Goal: Transaction & Acquisition: Purchase product/service

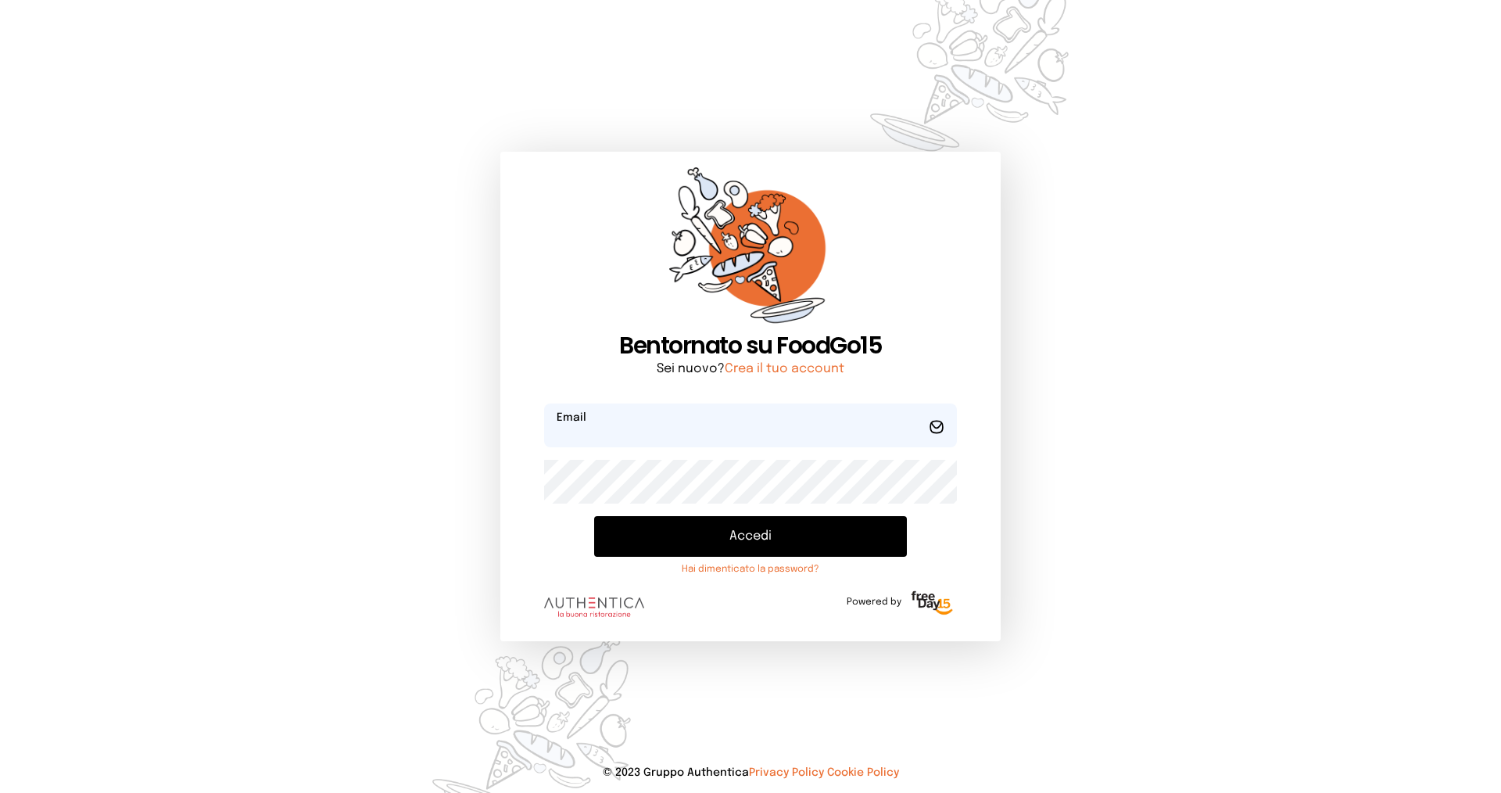
type input "**********"
click at [756, 536] on button "Accedi" at bounding box center [750, 536] width 313 height 41
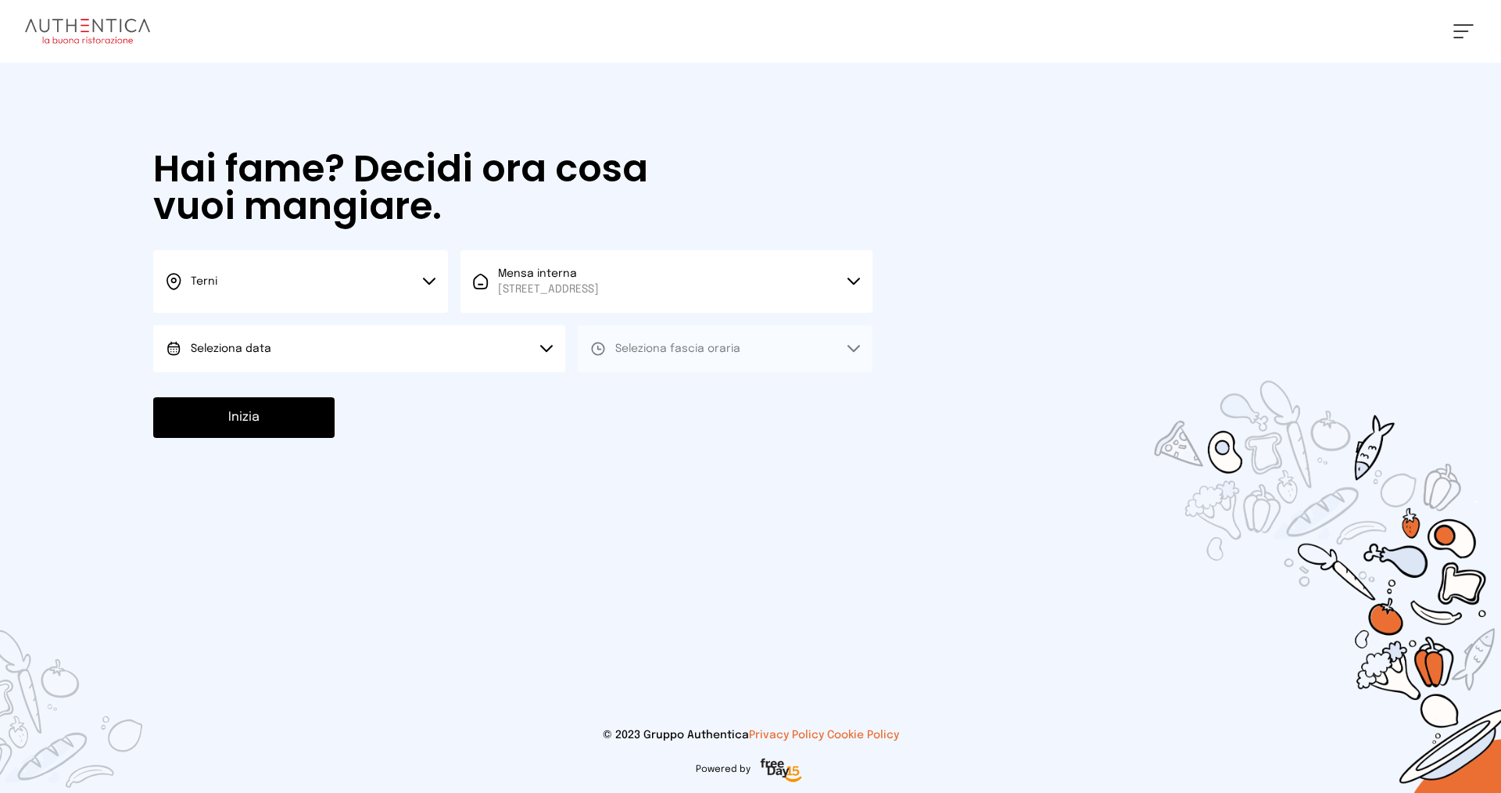
click at [296, 285] on button "Terni" at bounding box center [300, 281] width 295 height 63
click at [292, 333] on li "Terni" at bounding box center [300, 334] width 295 height 42
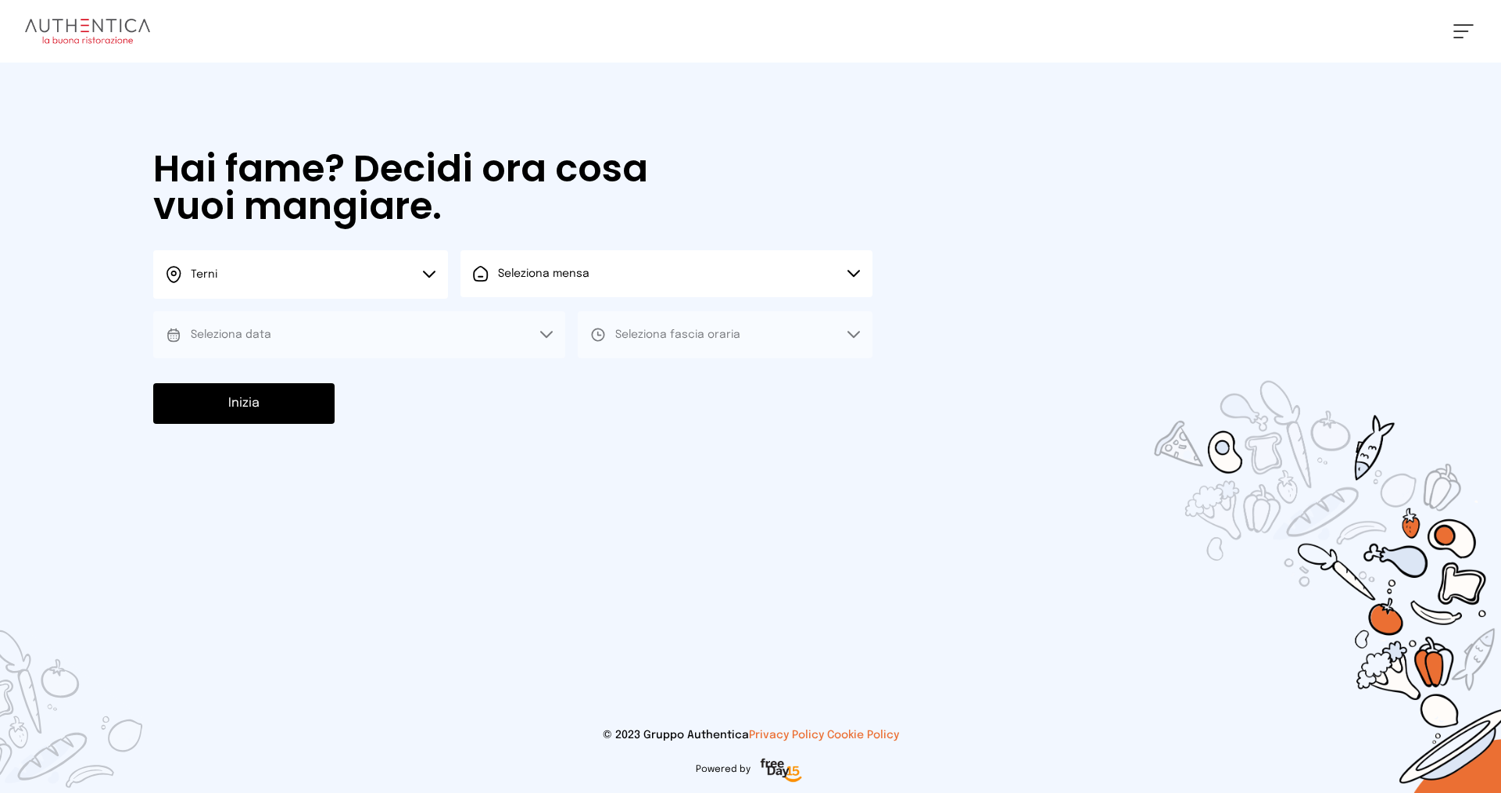
click at [562, 271] on span "Seleziona mensa" at bounding box center [543, 273] width 91 height 11
click at [564, 318] on span "Mensa interna" at bounding box center [548, 318] width 101 height 16
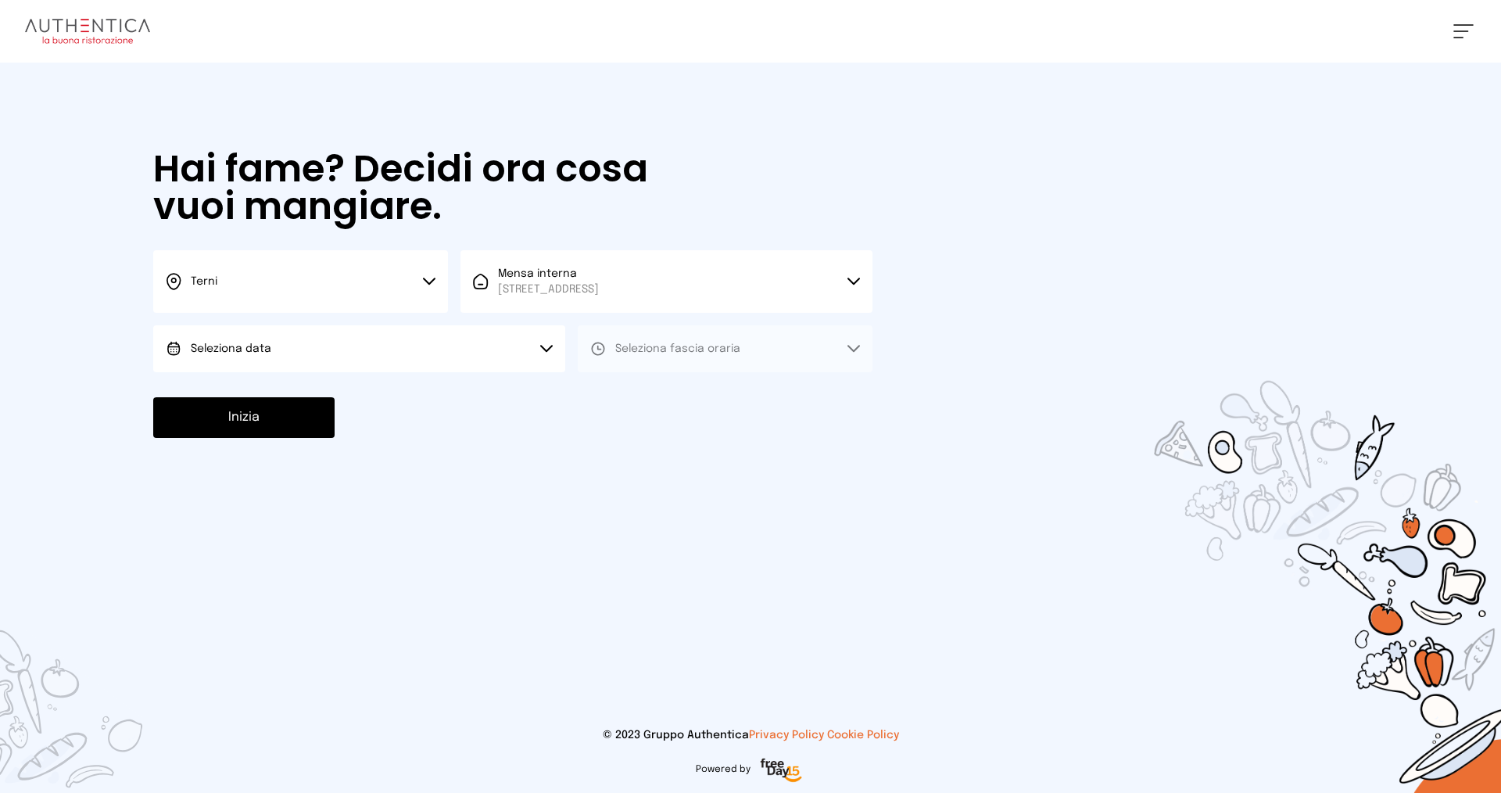
click at [305, 346] on button "Seleziona data" at bounding box center [359, 348] width 412 height 47
click at [288, 392] on li "[DATE], [DATE]" at bounding box center [359, 392] width 412 height 41
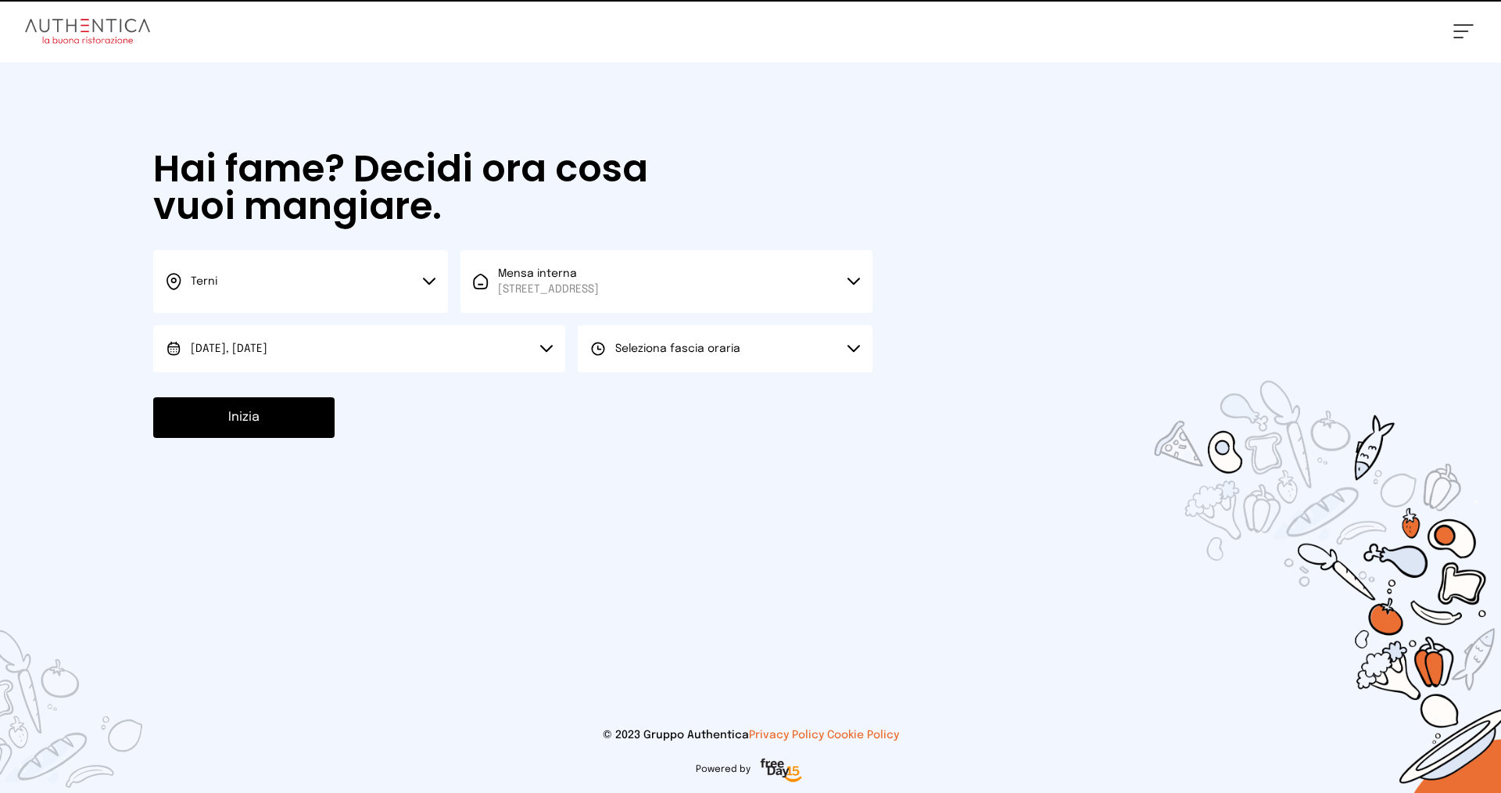
click at [662, 350] on span "Seleziona fascia oraria" at bounding box center [677, 348] width 125 height 11
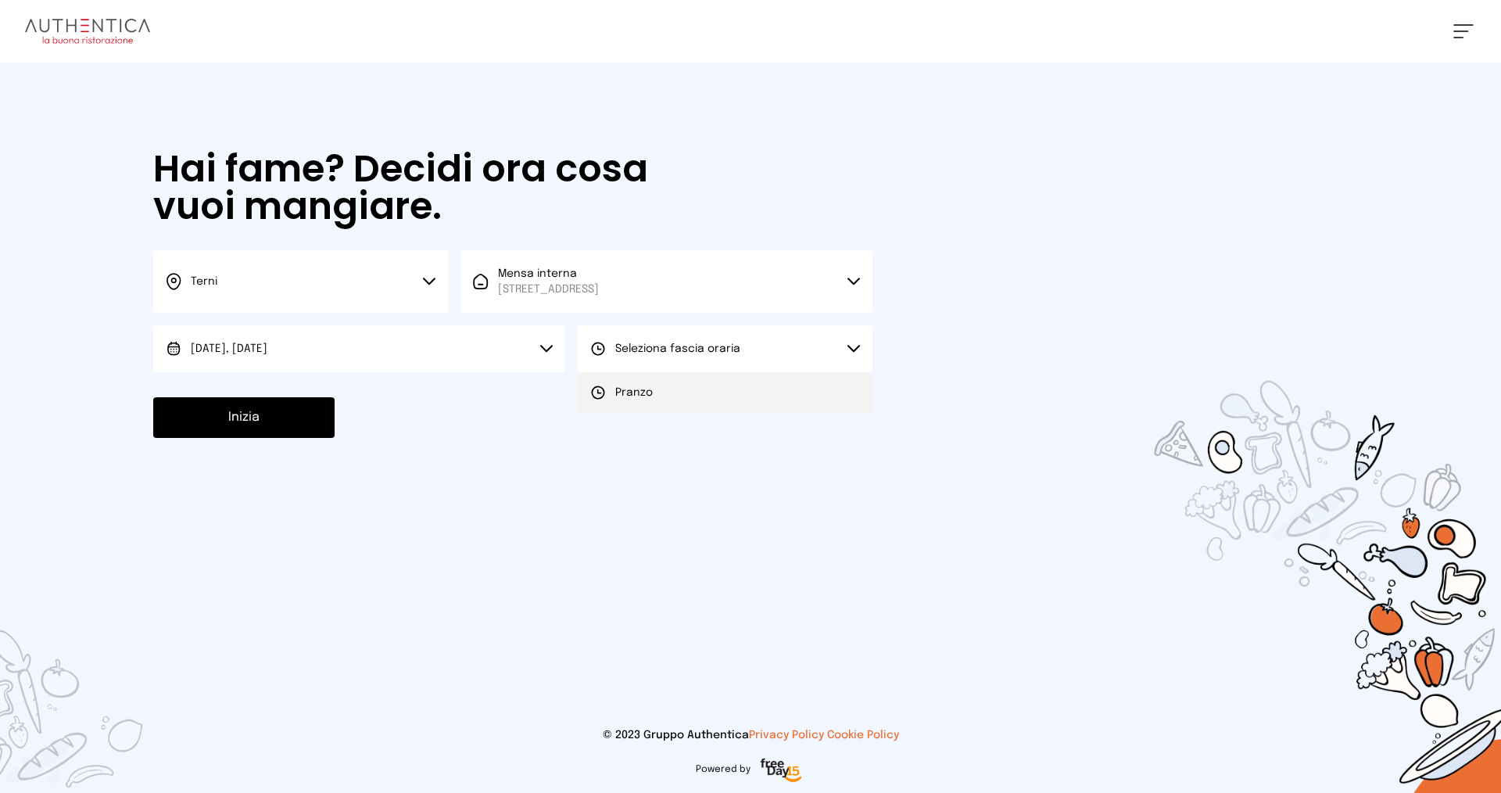
click at [666, 393] on li "Pranzo" at bounding box center [725, 392] width 295 height 41
click at [289, 418] on button "Inizia" at bounding box center [243, 417] width 181 height 41
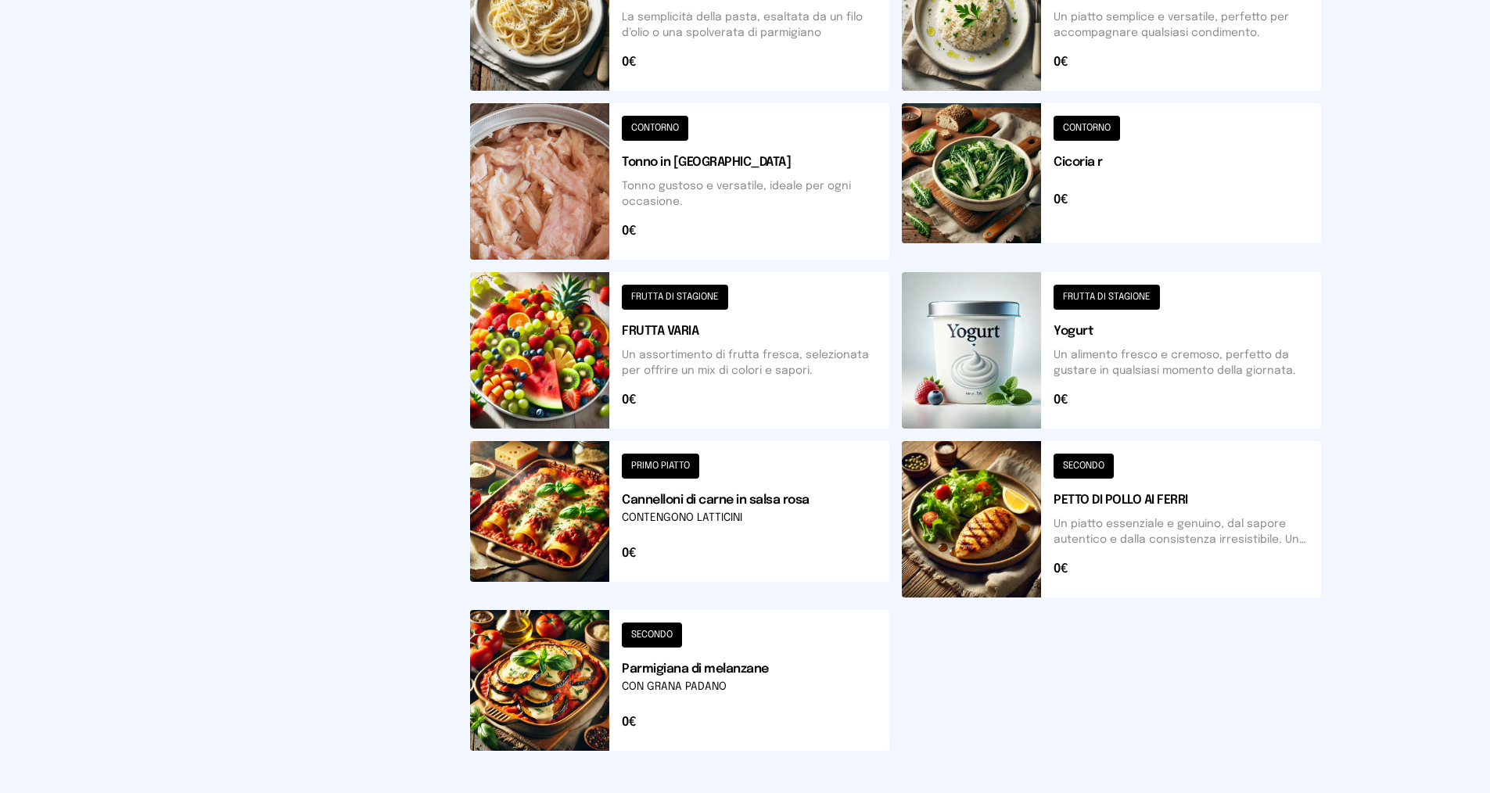
scroll to position [469, 0]
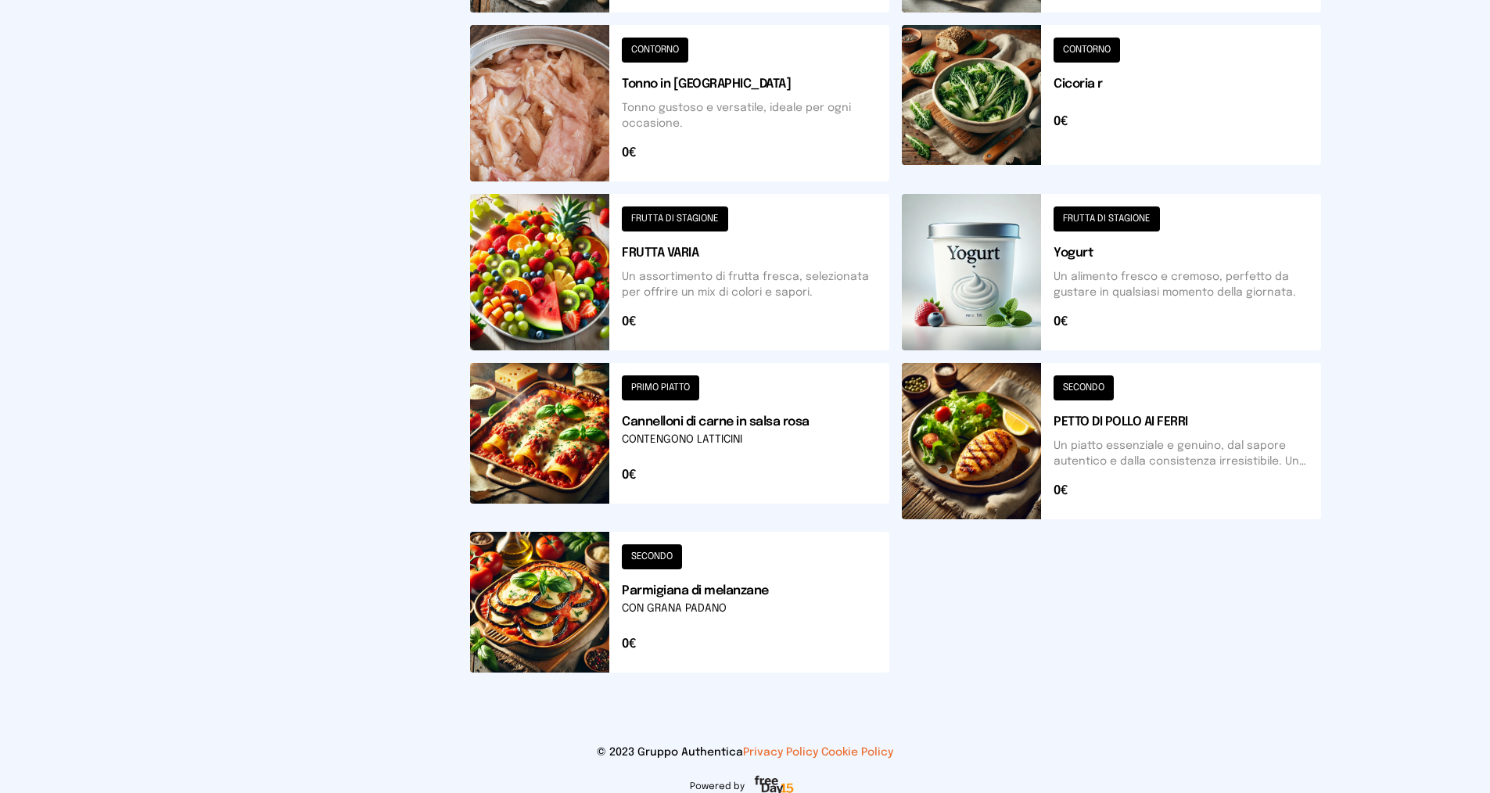
click at [691, 216] on button at bounding box center [679, 272] width 419 height 156
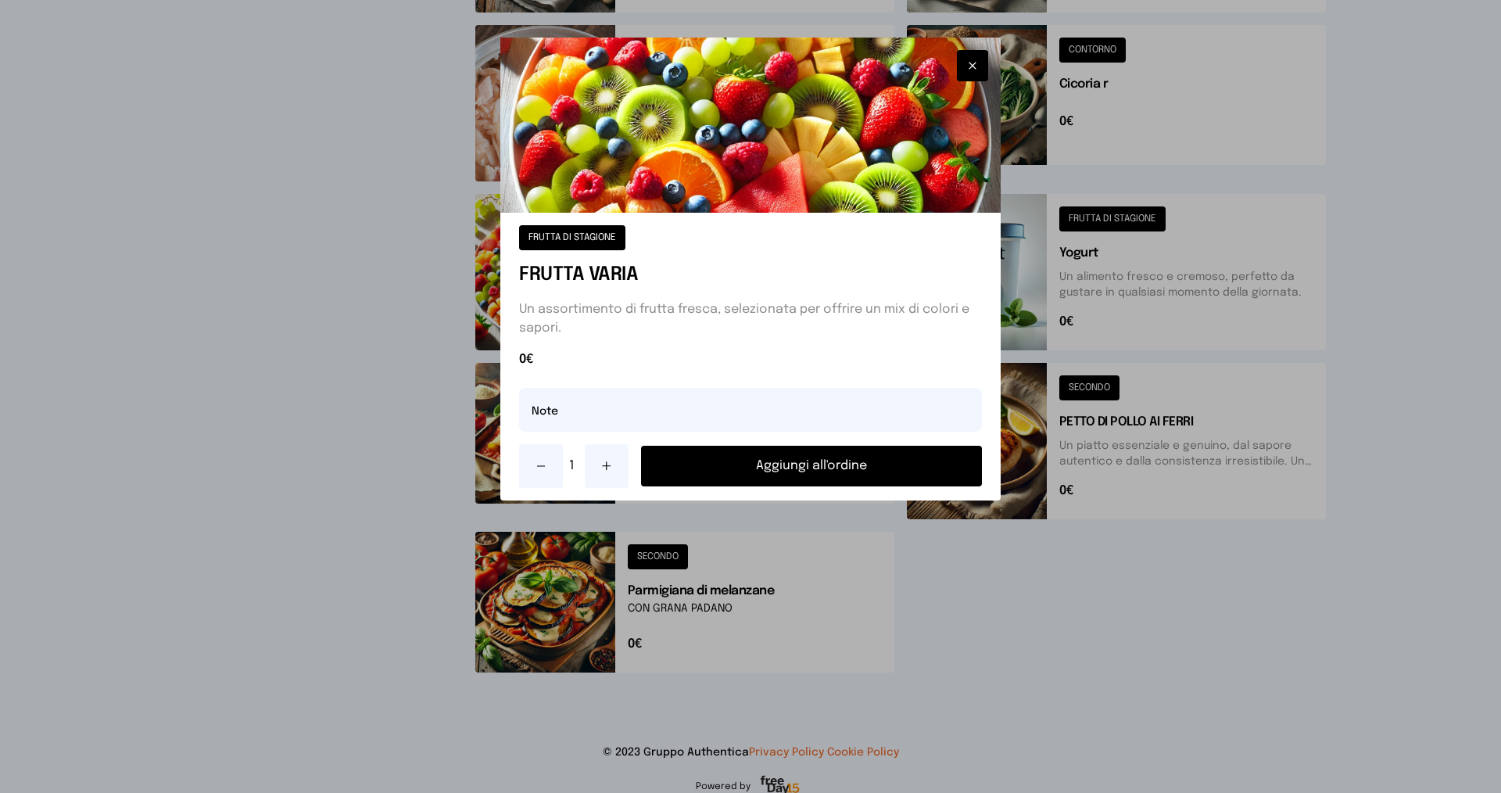
click at [748, 463] on button "Aggiungi all'ordine" at bounding box center [811, 466] width 341 height 41
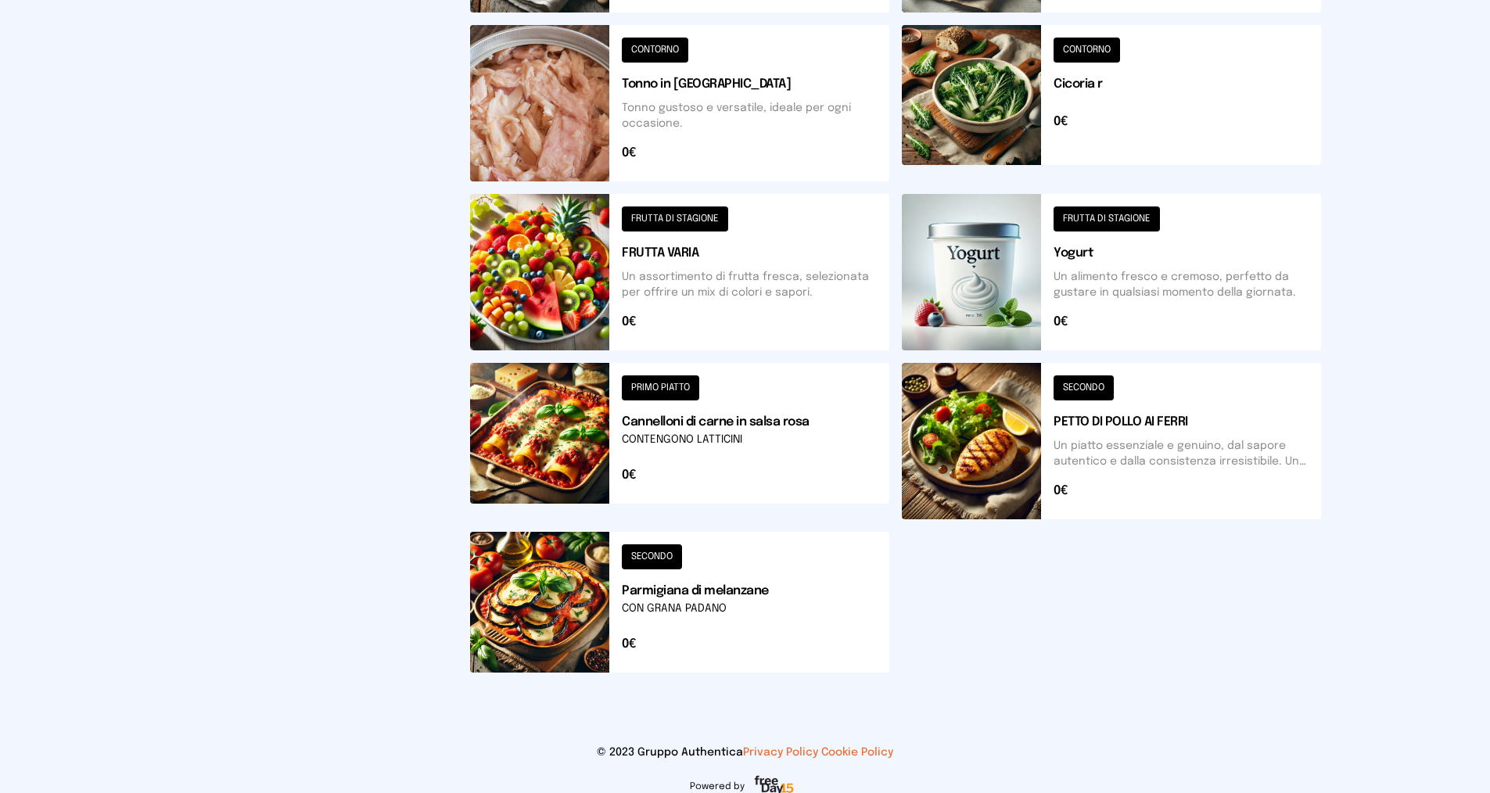
click at [667, 556] on button at bounding box center [679, 602] width 419 height 141
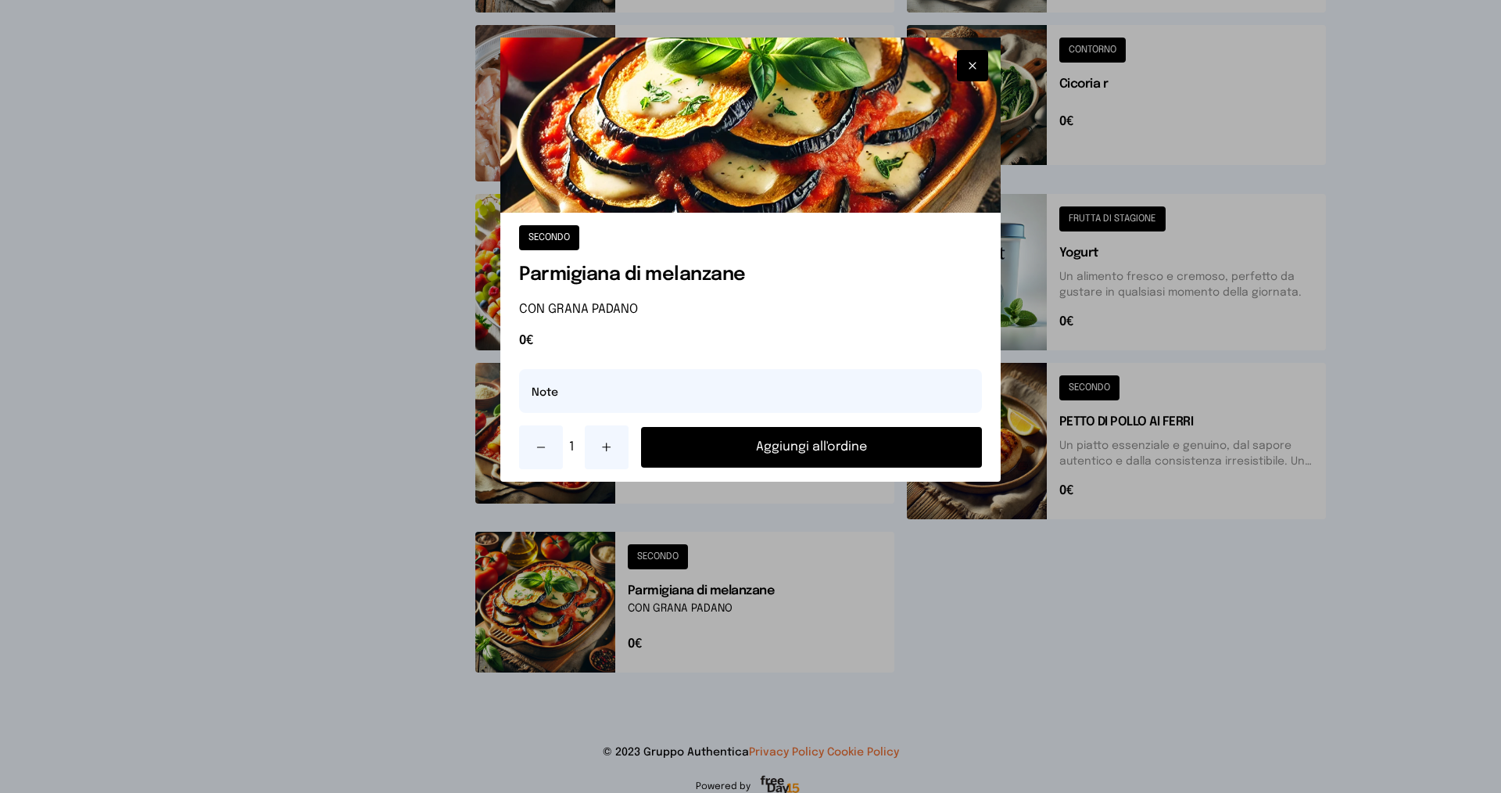
click at [691, 449] on button "Aggiungi all'ordine" at bounding box center [811, 447] width 341 height 41
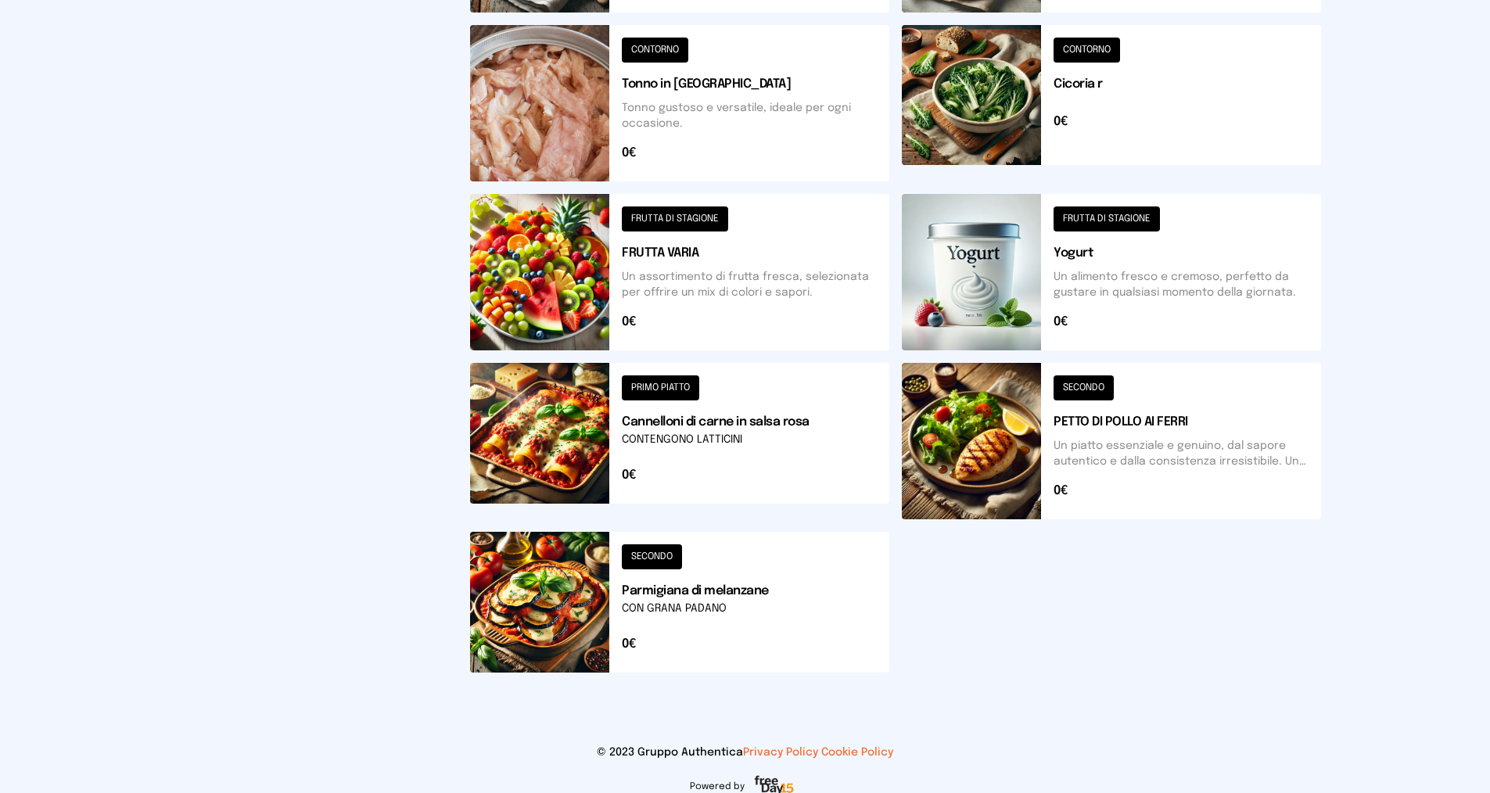
click at [653, 384] on button at bounding box center [679, 441] width 419 height 156
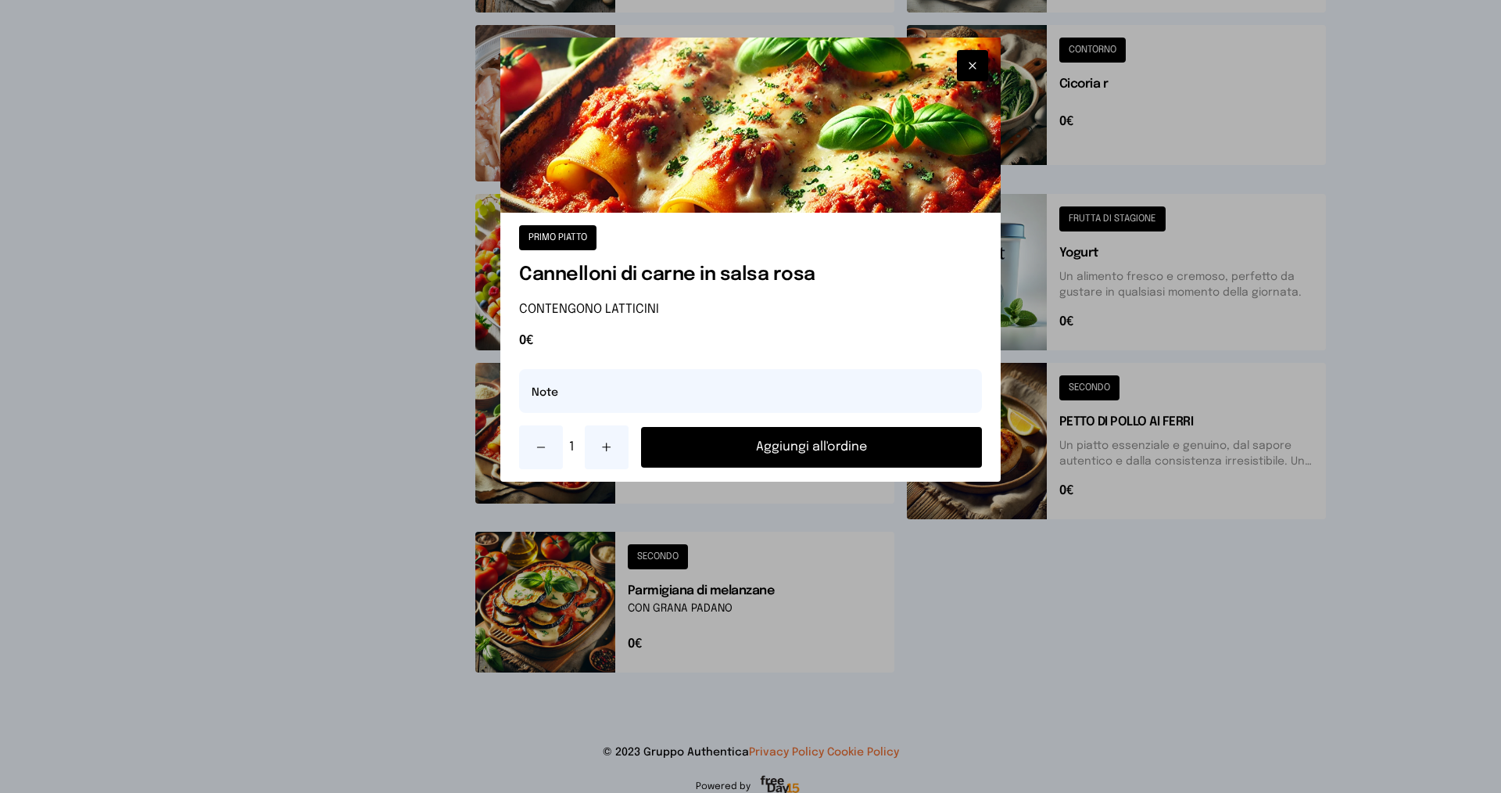
click at [697, 446] on button "Aggiungi all'ordine" at bounding box center [811, 447] width 341 height 41
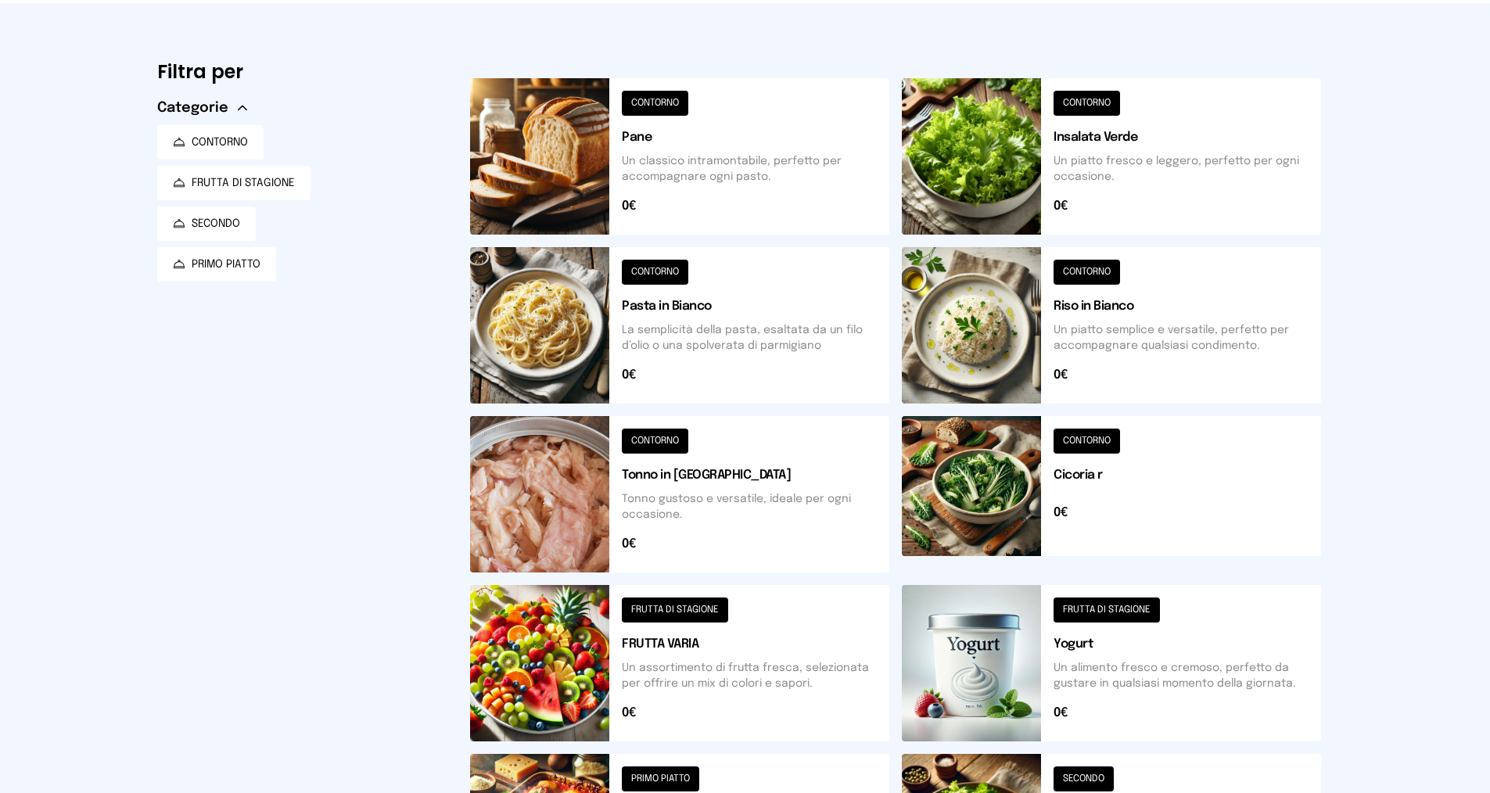
scroll to position [0, 0]
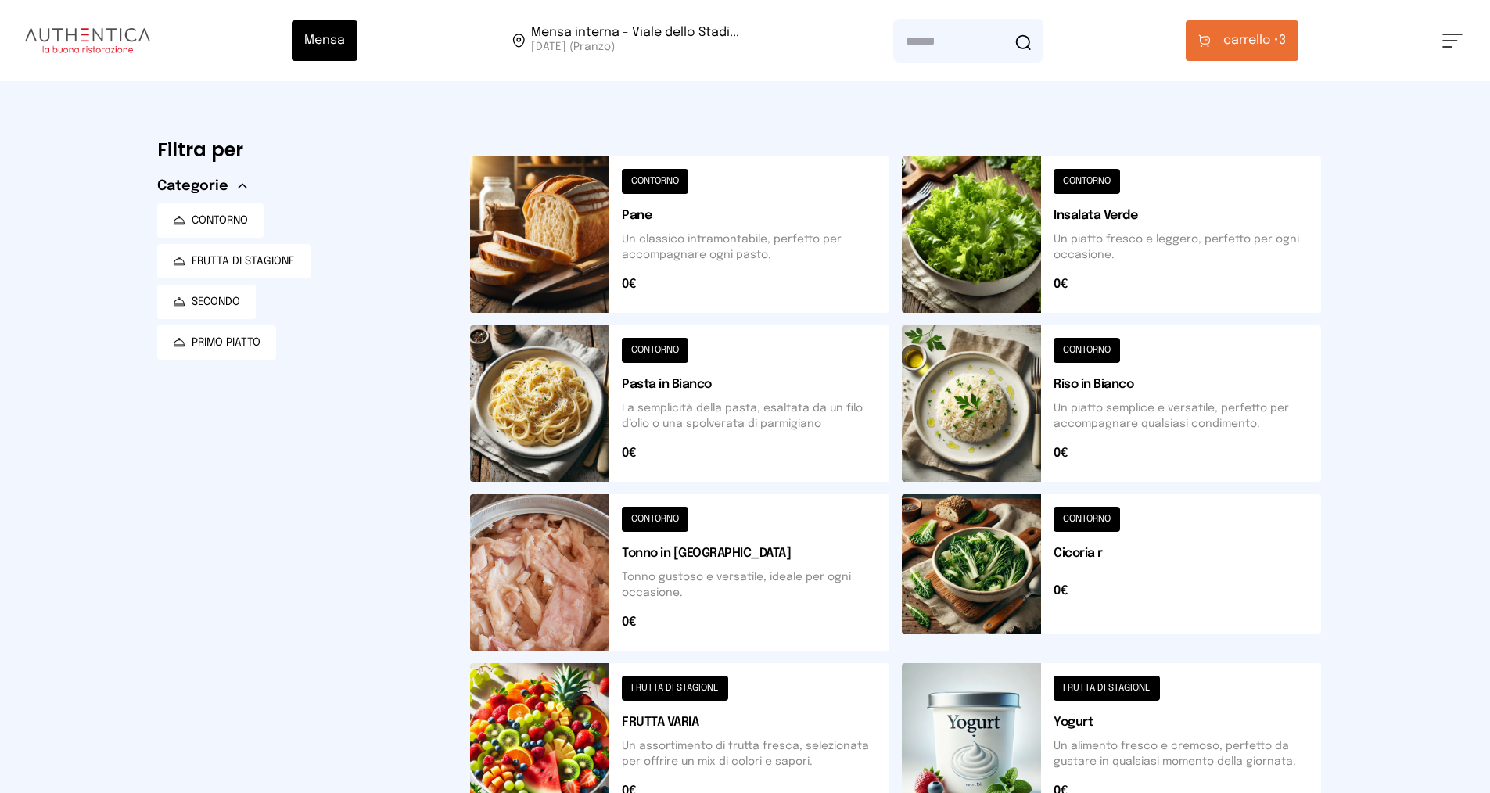
click at [1241, 46] on span "carrello •" at bounding box center [1251, 40] width 56 height 19
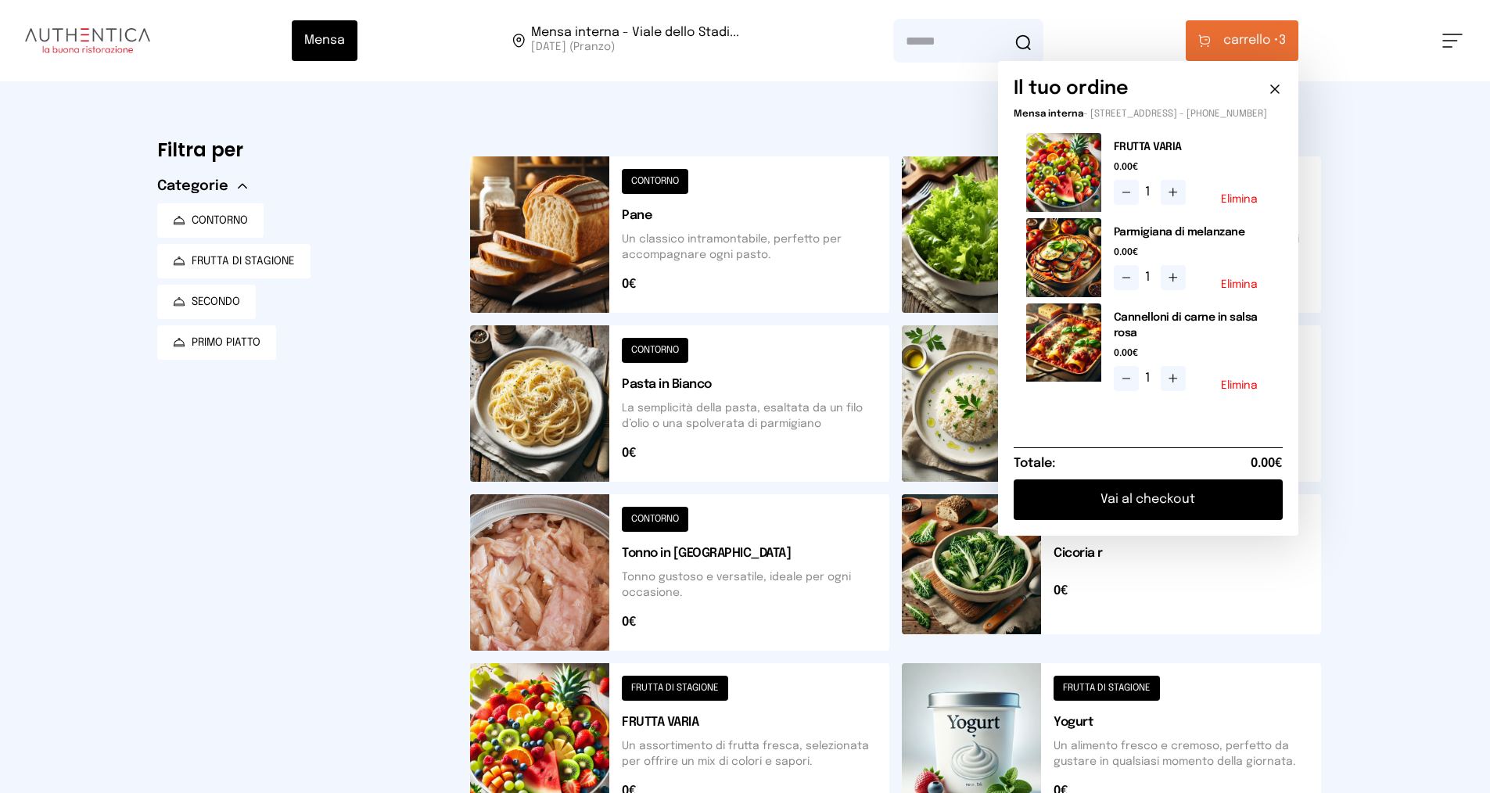
click at [1187, 515] on button "Vai al checkout" at bounding box center [1147, 499] width 269 height 41
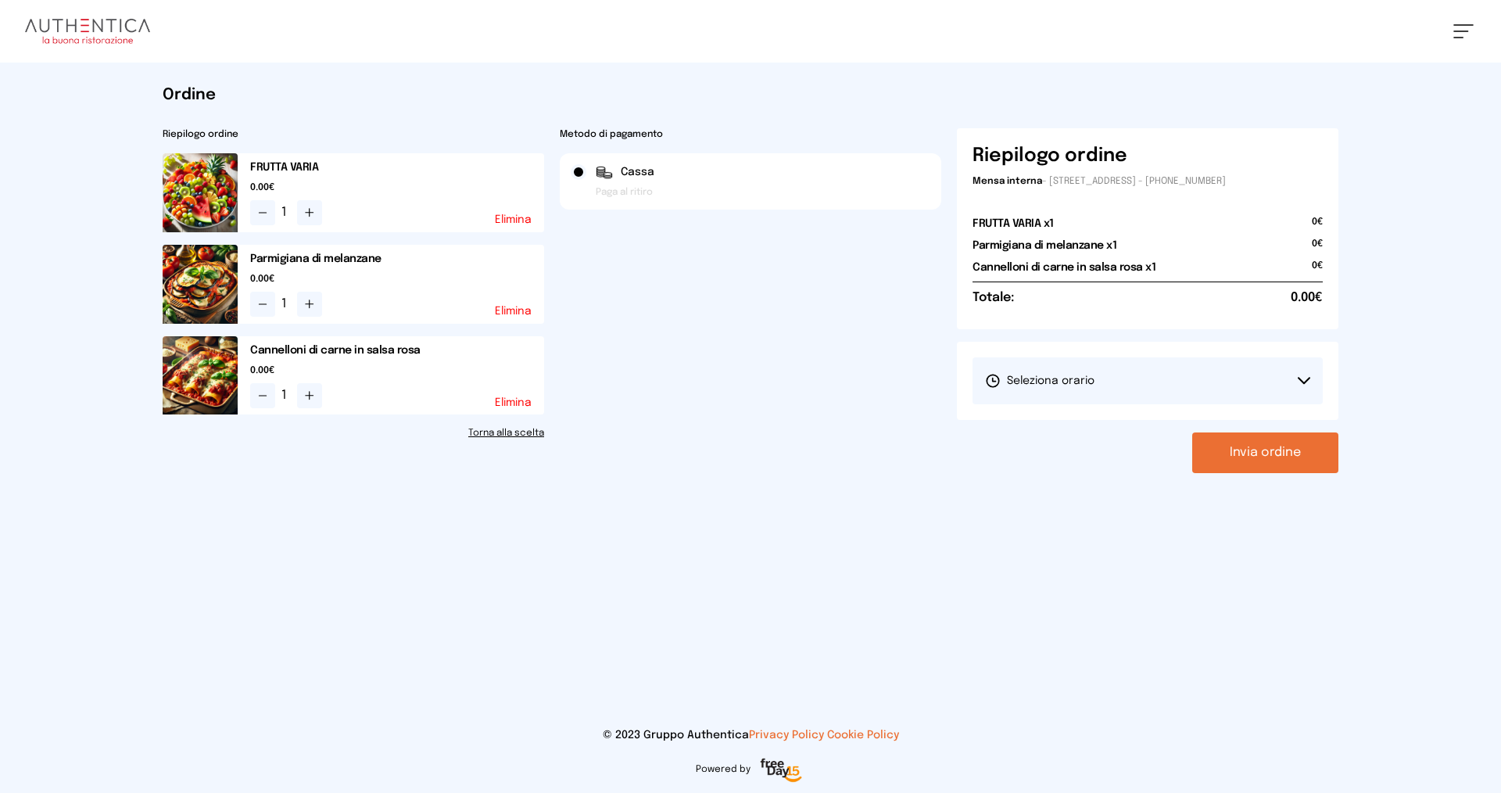
click at [1062, 374] on span "Seleziona orario" at bounding box center [1039, 381] width 109 height 16
click at [1075, 418] on span "1° Turno (13:00 - 15:00)" at bounding box center [1044, 425] width 118 height 16
click at [1244, 457] on button "Invia ordine" at bounding box center [1265, 452] width 146 height 41
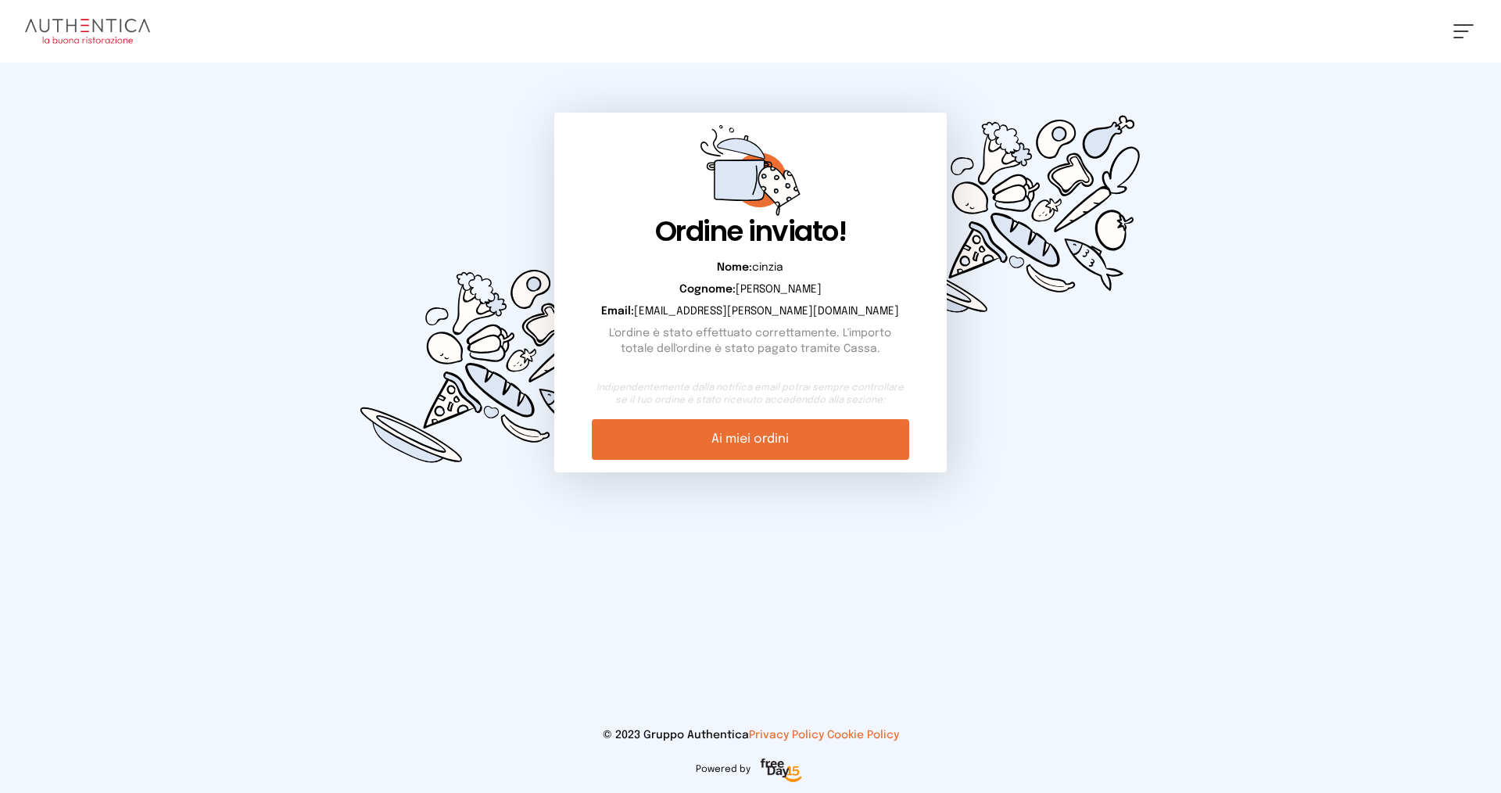
click at [831, 436] on link "Ai miei ordini" at bounding box center [750, 439] width 317 height 41
